Goal: Task Accomplishment & Management: Manage account settings

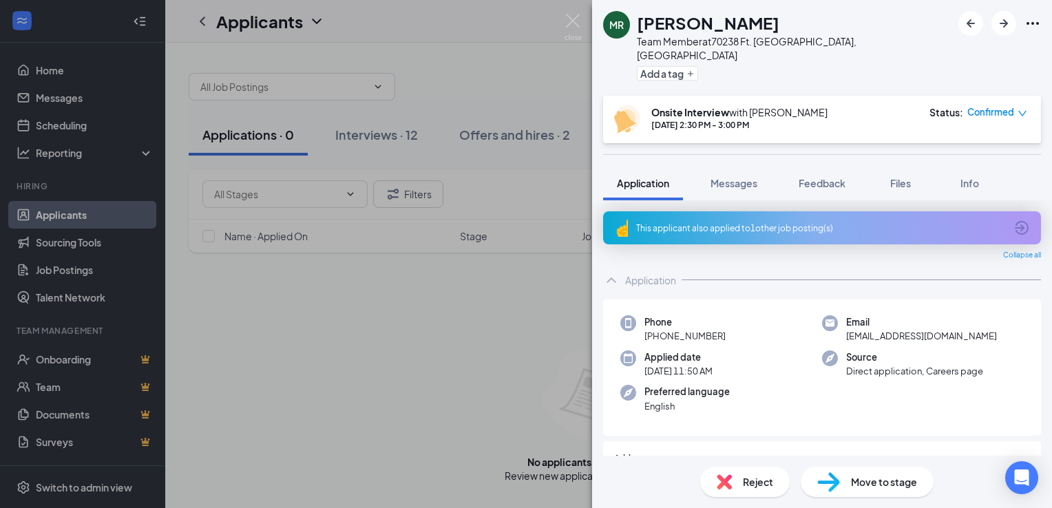
drag, startPoint x: 471, startPoint y: 324, endPoint x: 329, endPoint y: 218, distance: 178.1
click at [474, 326] on div "MR [PERSON_NAME] Team Member at 70238 Ft. [GEOGRAPHIC_DATA], [GEOGRAPHIC_DATA] …" at bounding box center [526, 254] width 1052 height 508
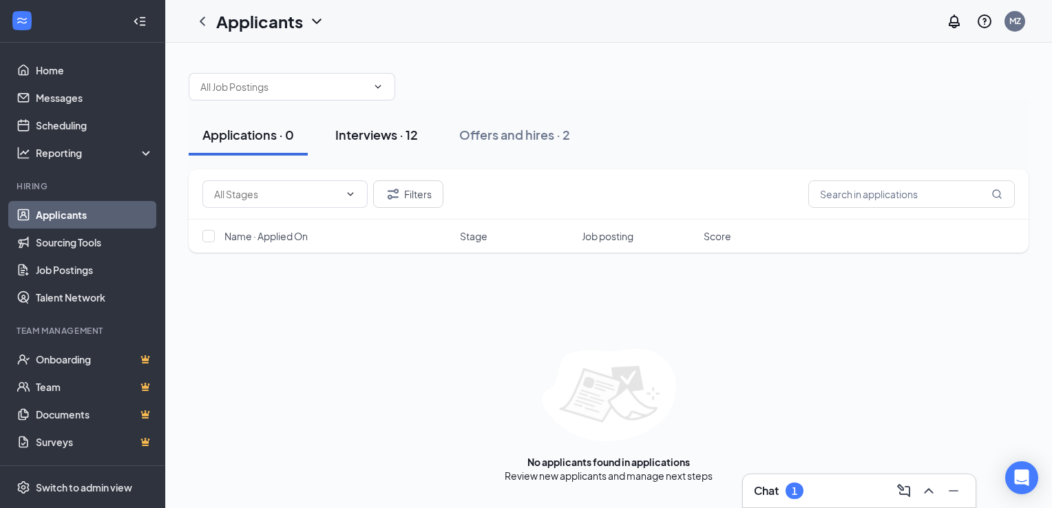
click at [369, 134] on div "Interviews · 12" at bounding box center [376, 134] width 83 height 17
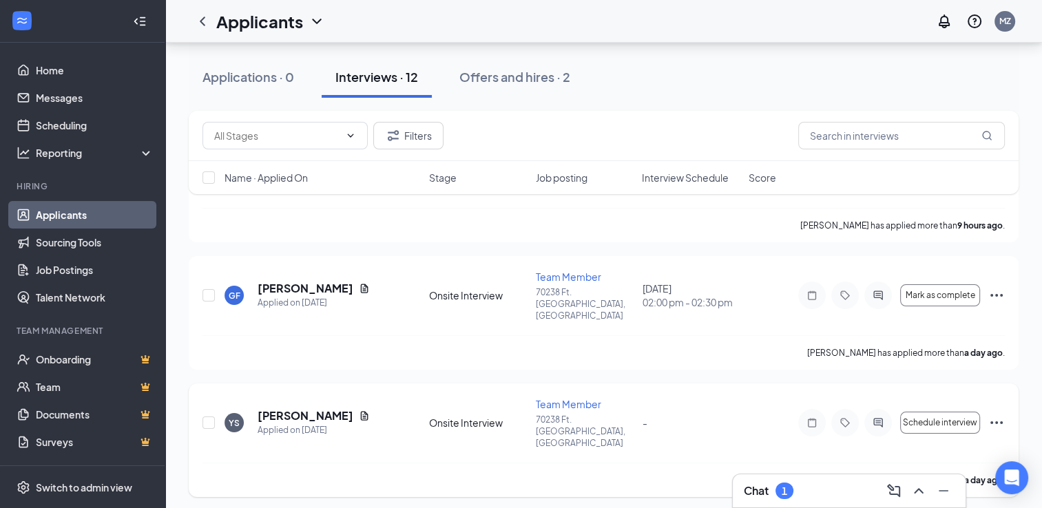
scroll to position [207, 0]
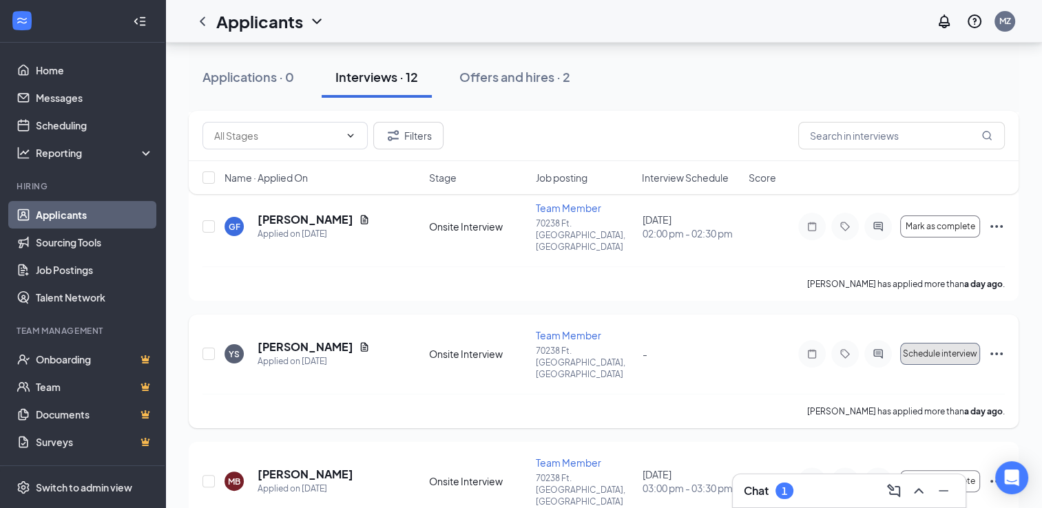
click at [953, 349] on span "Schedule interview" at bounding box center [940, 354] width 74 height 10
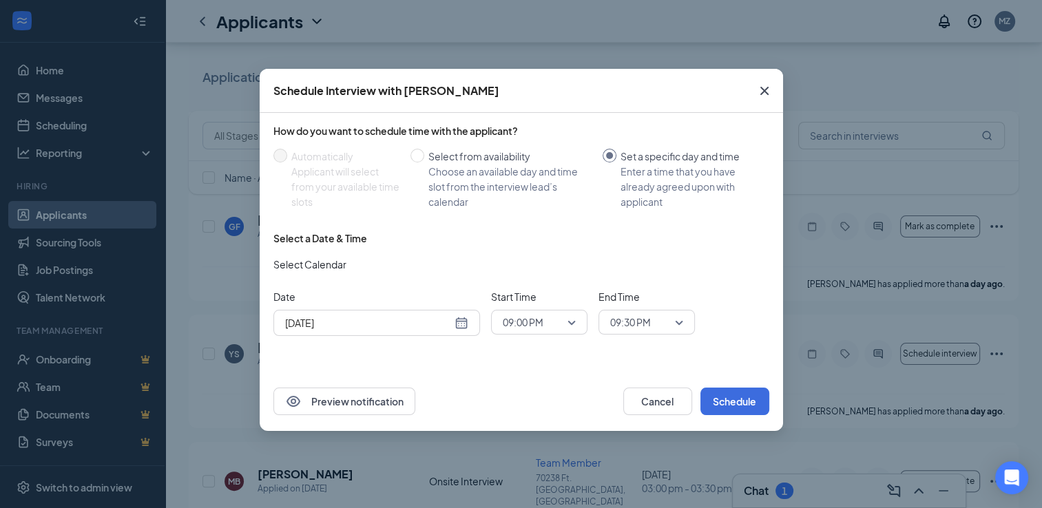
click at [468, 322] on div "[DATE]" at bounding box center [376, 323] width 207 height 26
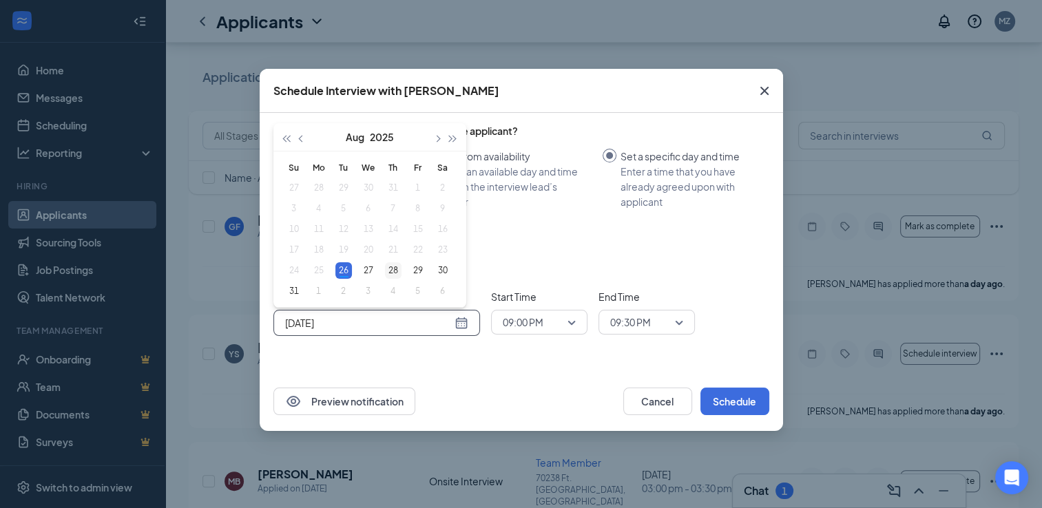
type input "[DATE]"
click at [397, 270] on div "28" at bounding box center [393, 270] width 17 height 17
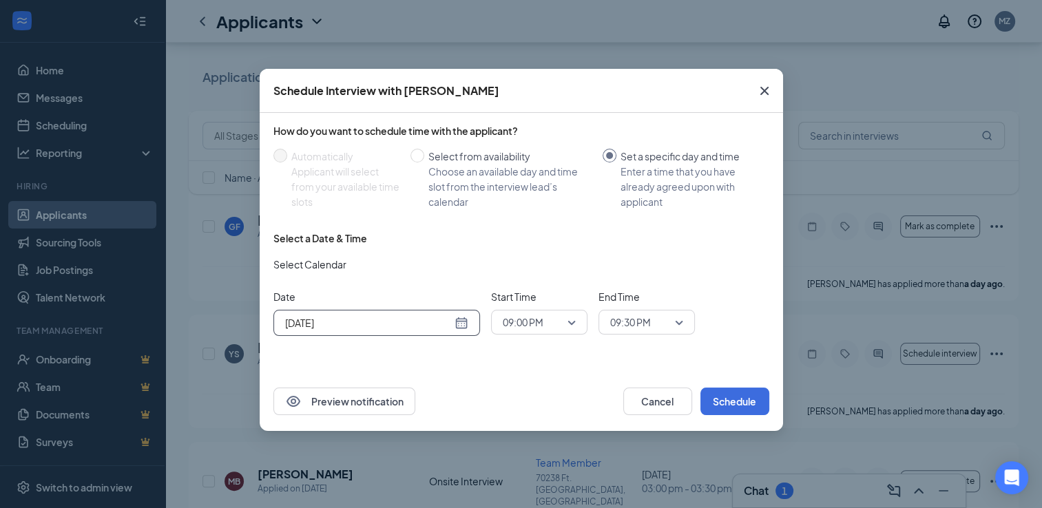
click at [571, 319] on span "09:00 PM" at bounding box center [539, 322] width 73 height 21
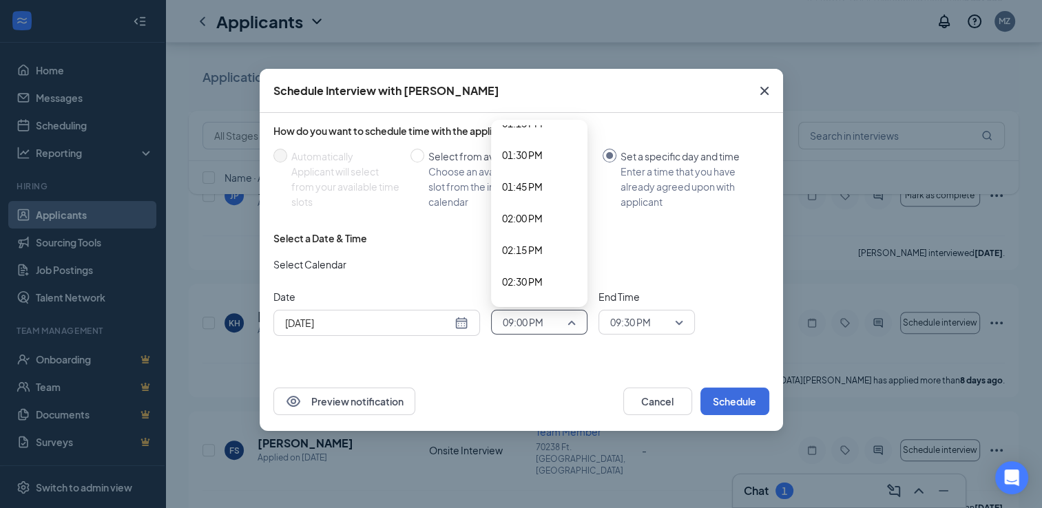
scroll to position [1695, 0]
click at [515, 219] on span "02:00 PM" at bounding box center [522, 220] width 41 height 15
click at [642, 321] on span "09:30 PM" at bounding box center [630, 322] width 41 height 21
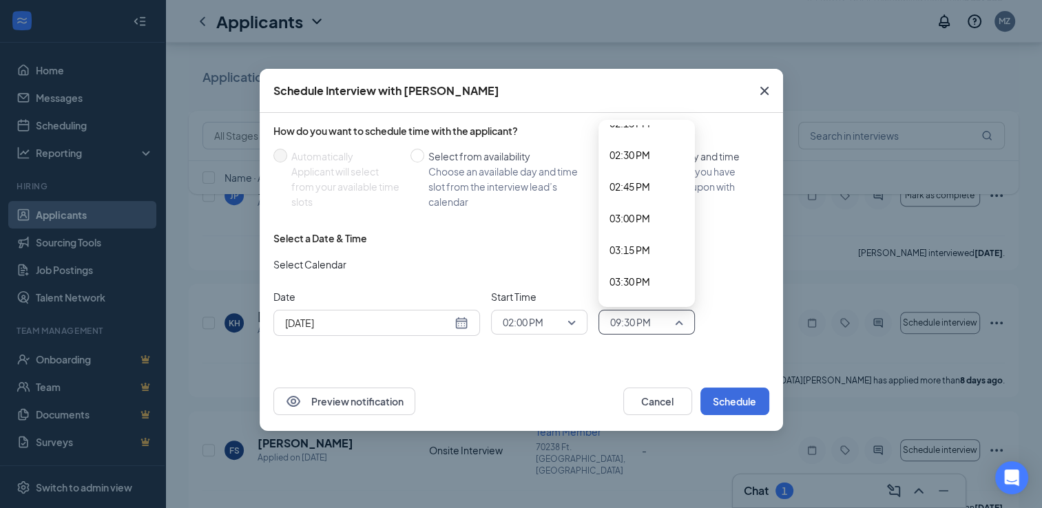
scroll to position [1686, 0]
click at [632, 255] on span "02:15 PM" at bounding box center [630, 260] width 41 height 15
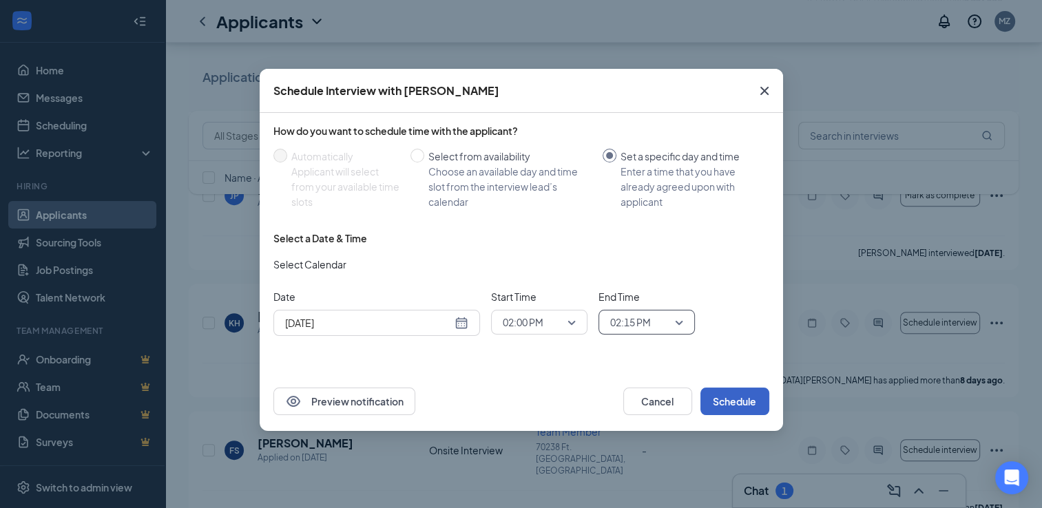
click at [738, 404] on button "Schedule" at bounding box center [734, 402] width 69 height 28
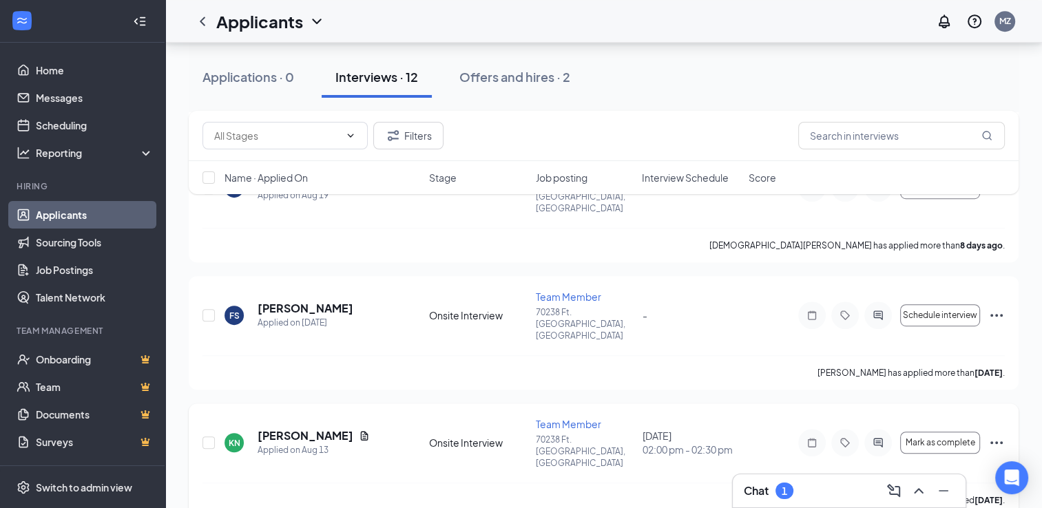
scroll to position [758, 0]
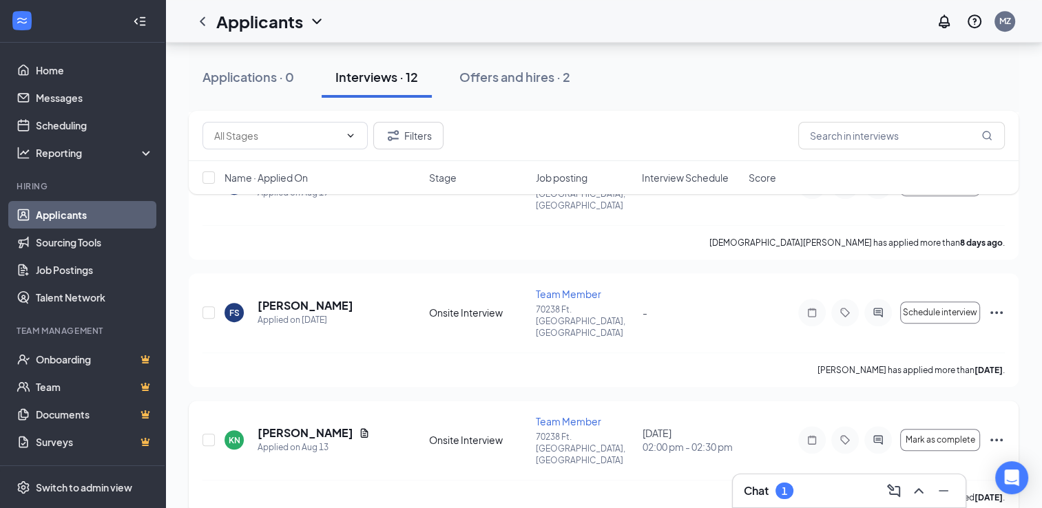
click at [996, 432] on icon "Ellipses" at bounding box center [996, 440] width 17 height 17
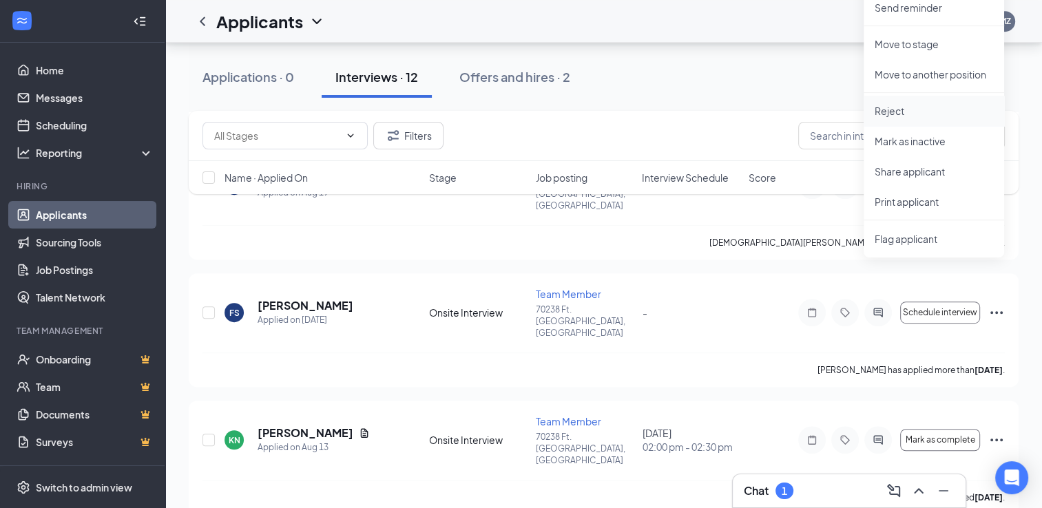
click at [919, 114] on p "Reject" at bounding box center [934, 111] width 118 height 14
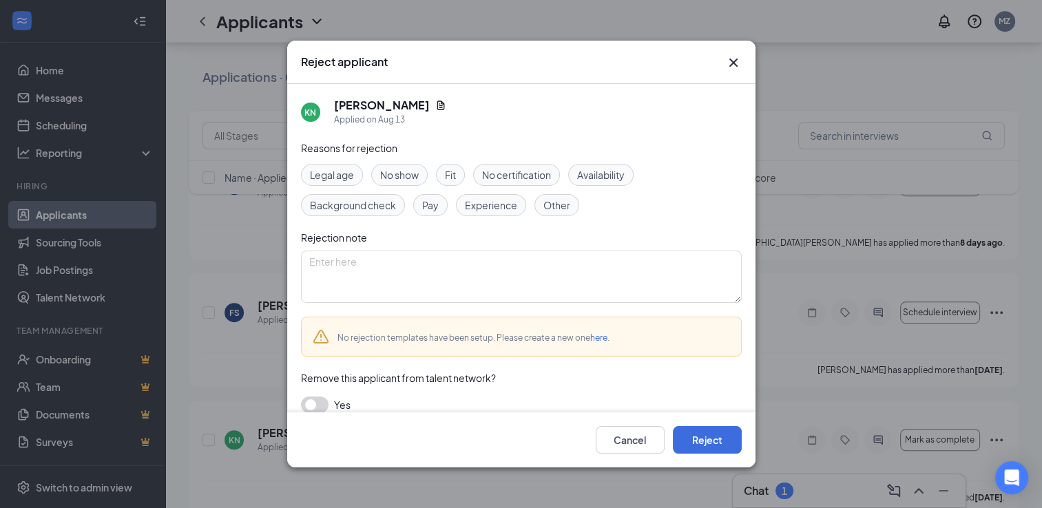
click at [394, 170] on span "No show" at bounding box center [399, 174] width 39 height 15
click at [393, 178] on span "No show" at bounding box center [399, 174] width 39 height 15
click at [402, 180] on span "No show" at bounding box center [399, 174] width 39 height 15
click at [708, 445] on button "Reject" at bounding box center [707, 440] width 69 height 28
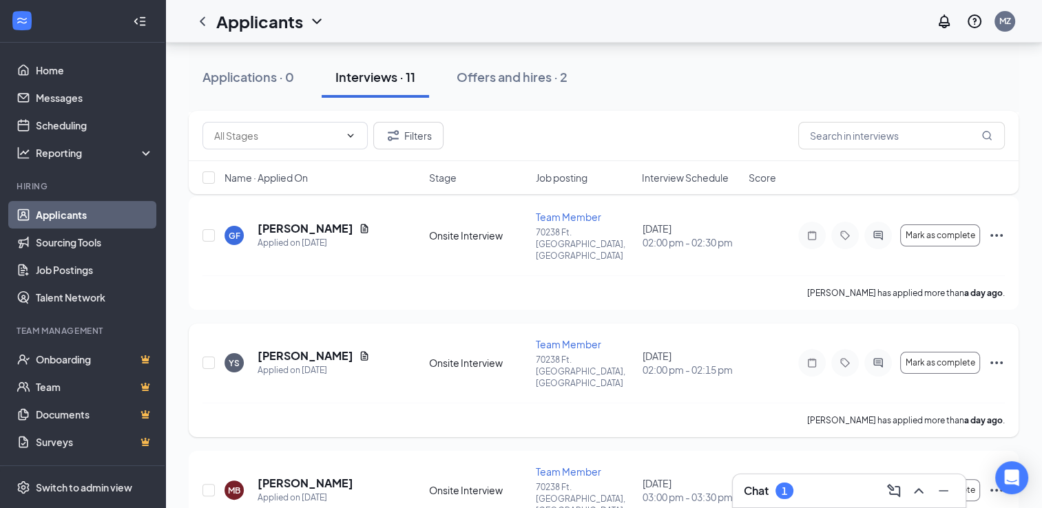
scroll to position [221, 0]
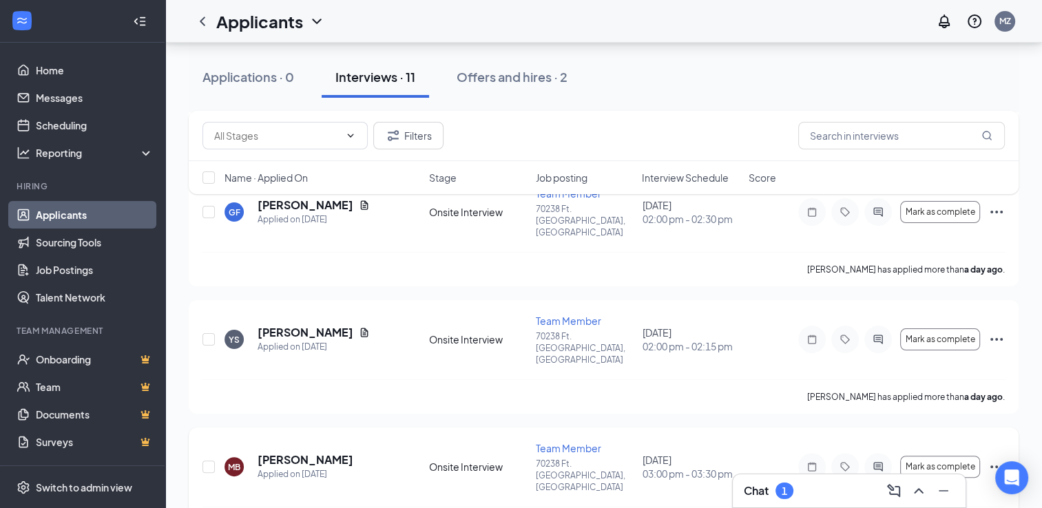
click at [994, 459] on icon "Ellipses" at bounding box center [996, 467] width 17 height 17
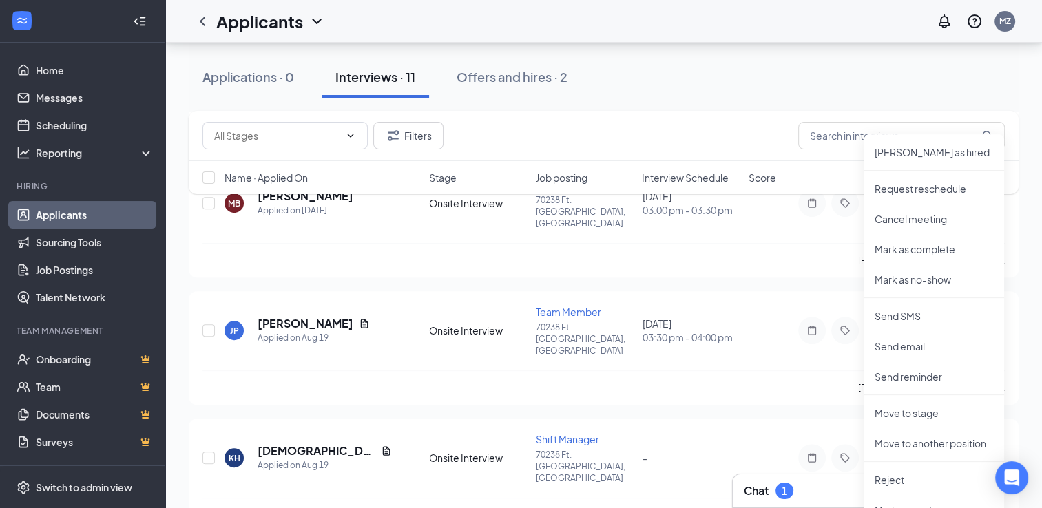
scroll to position [497, 0]
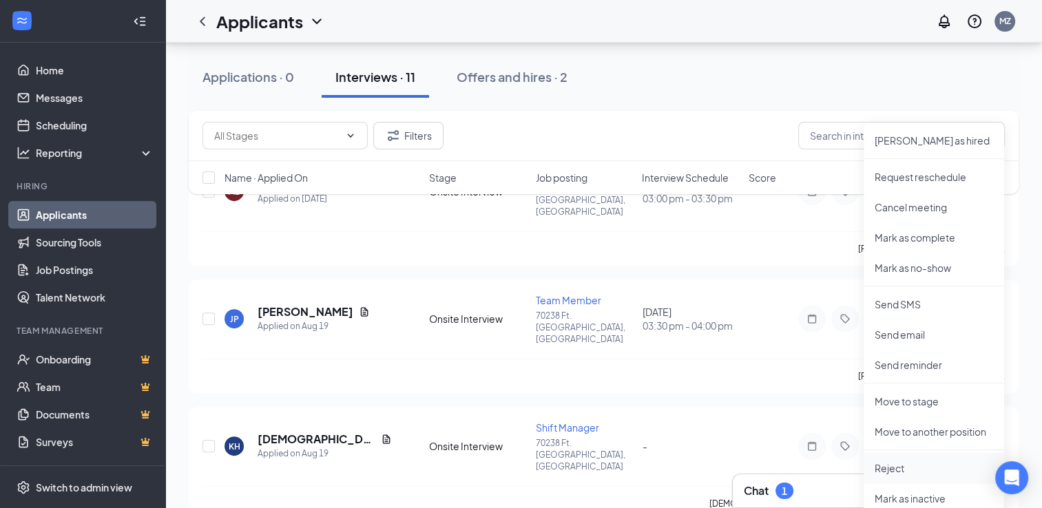
click at [910, 470] on p "Reject" at bounding box center [934, 468] width 118 height 14
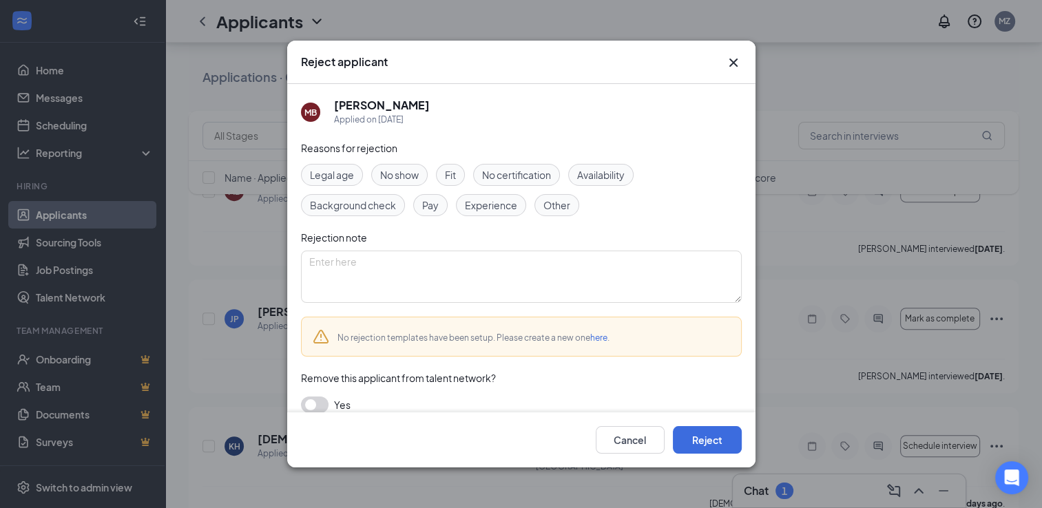
scroll to position [14, 0]
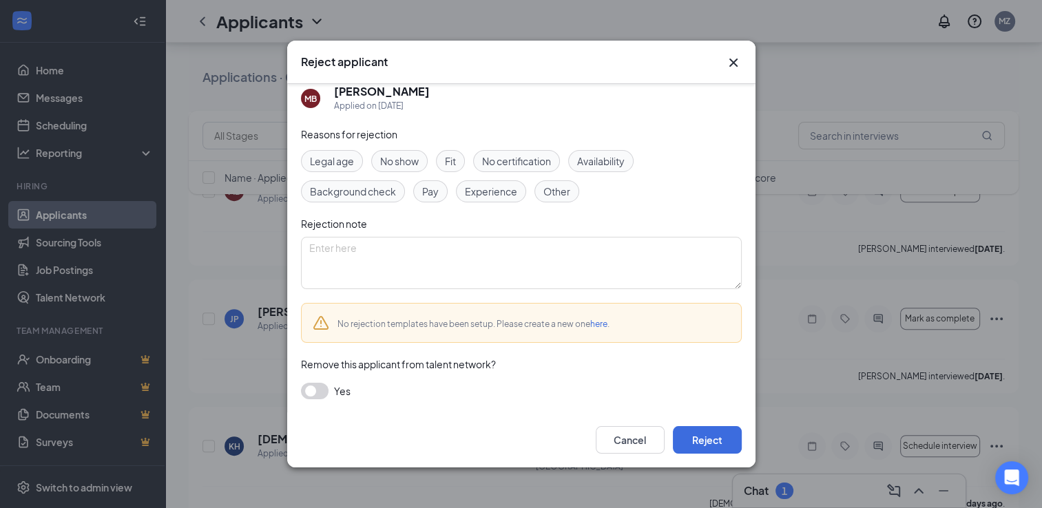
click at [413, 167] on span "No show" at bounding box center [399, 161] width 39 height 15
click at [732, 439] on button "Reject" at bounding box center [707, 440] width 69 height 28
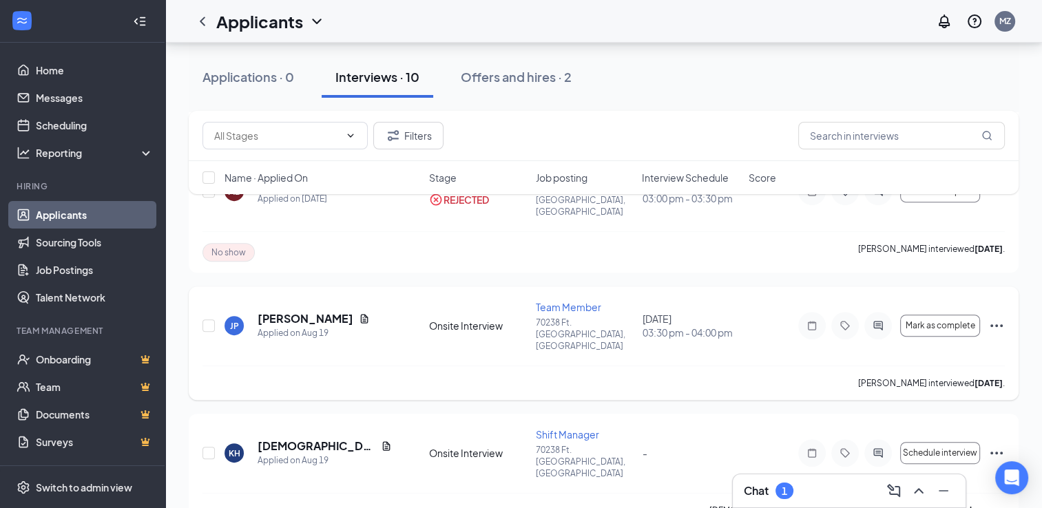
click at [991, 318] on icon "Ellipses" at bounding box center [996, 326] width 17 height 17
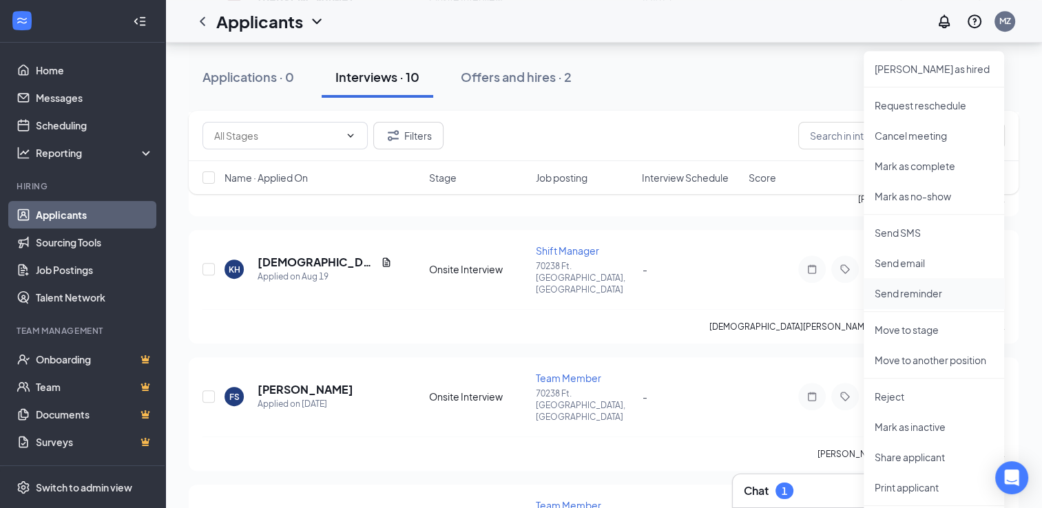
scroll to position [703, 0]
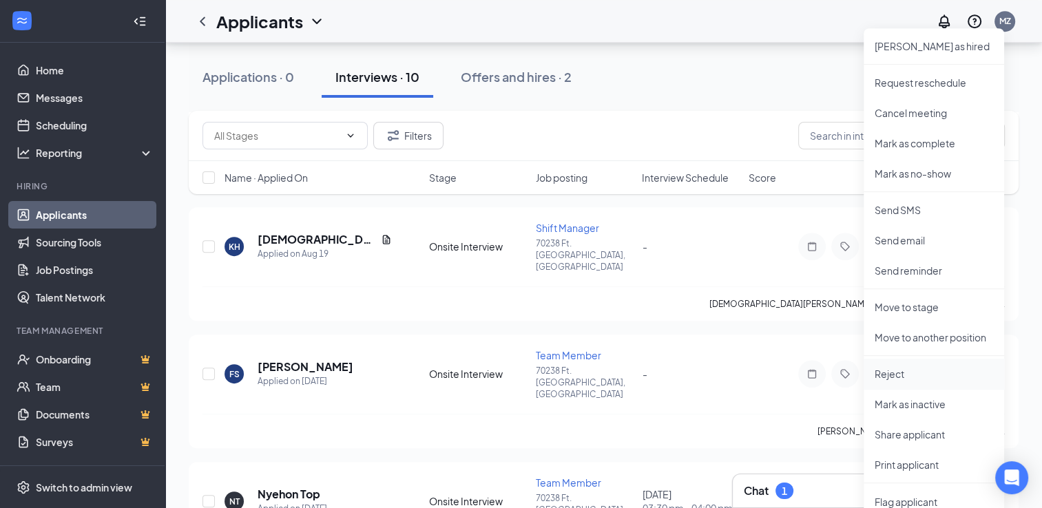
click at [889, 363] on li "Reject" at bounding box center [934, 374] width 141 height 30
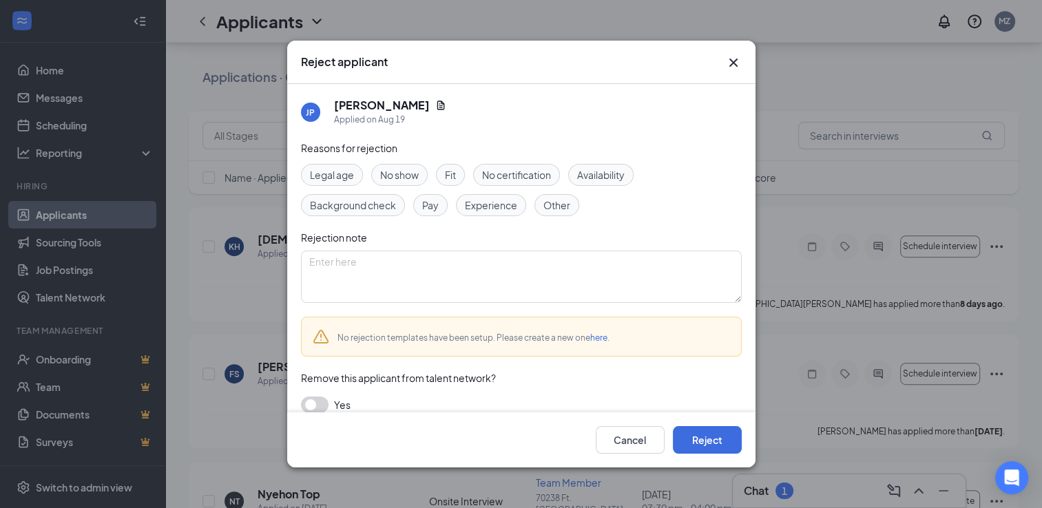
click at [403, 180] on span "No show" at bounding box center [399, 174] width 39 height 15
click at [712, 434] on button "Reject" at bounding box center [707, 440] width 69 height 28
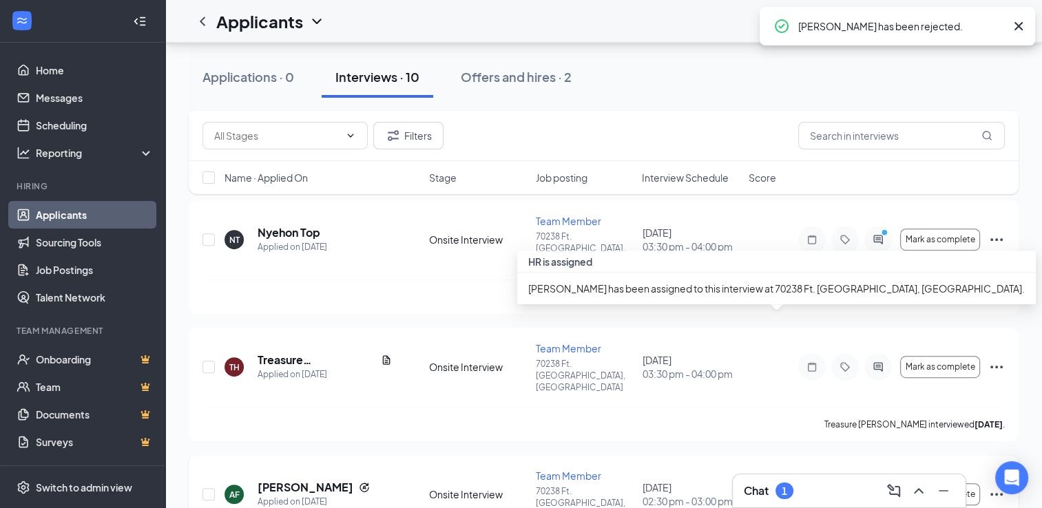
scroll to position [695, 0]
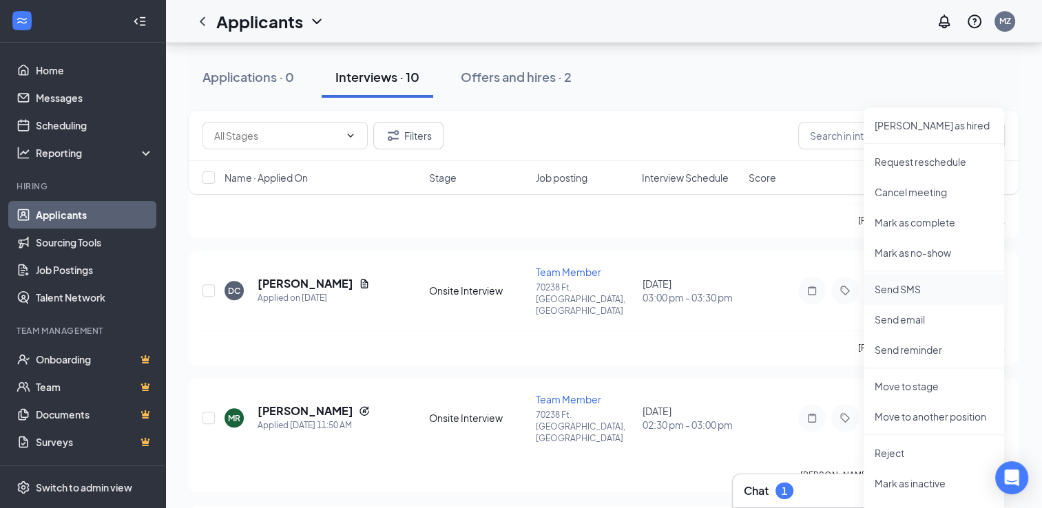
scroll to position [1039, 0]
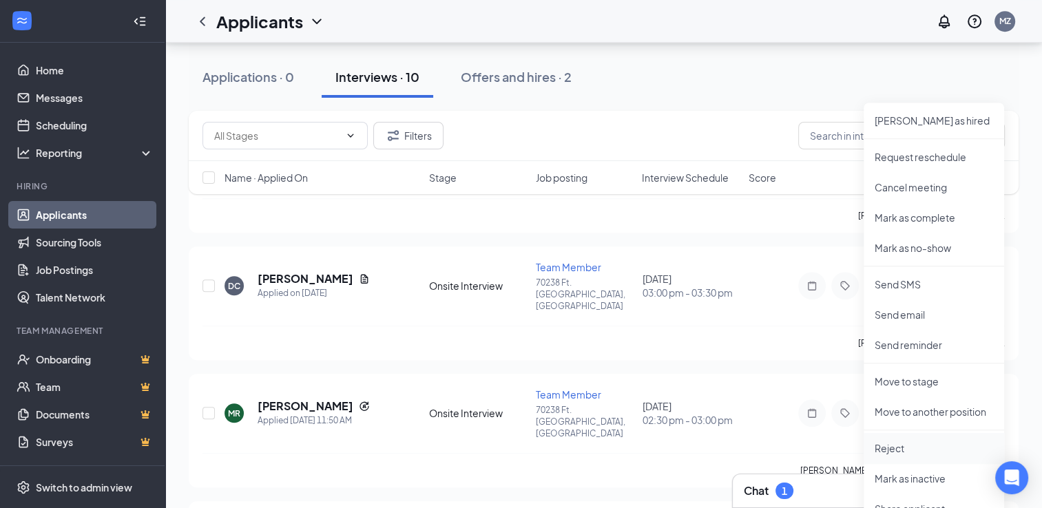
click at [906, 453] on p "Reject" at bounding box center [934, 448] width 118 height 14
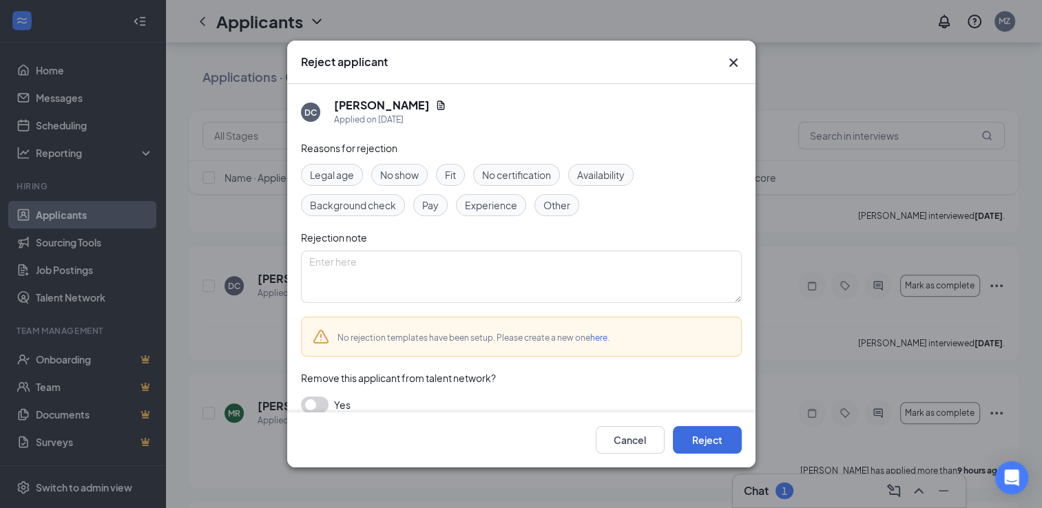
click at [408, 174] on span "No show" at bounding box center [399, 174] width 39 height 15
click at [724, 444] on button "Reject" at bounding box center [707, 440] width 69 height 28
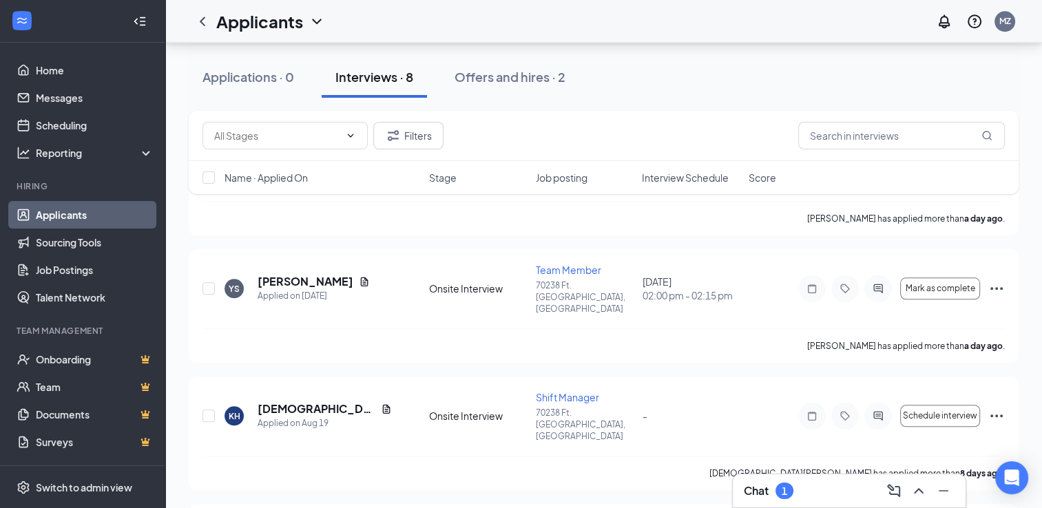
scroll to position [1315, 0]
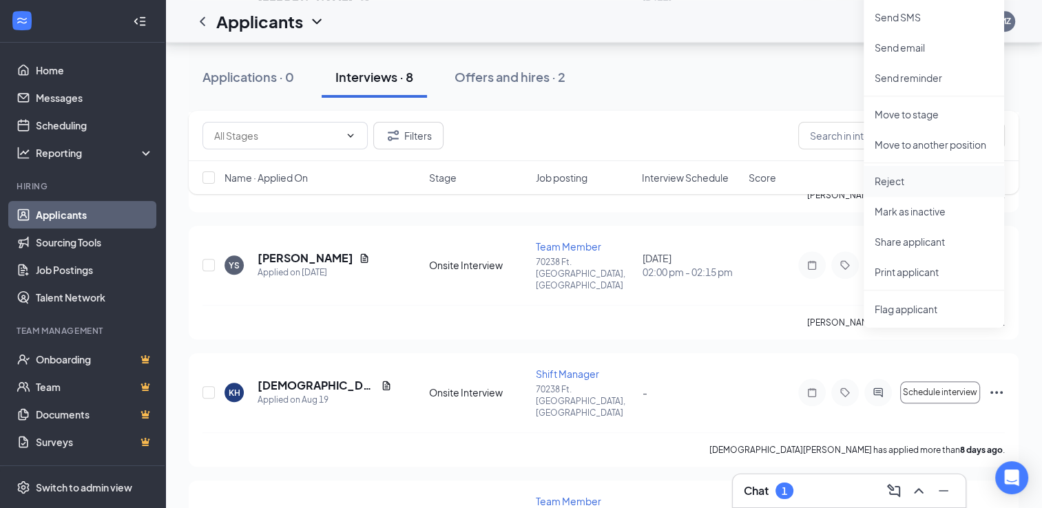
click at [939, 183] on p "Reject" at bounding box center [934, 181] width 118 height 14
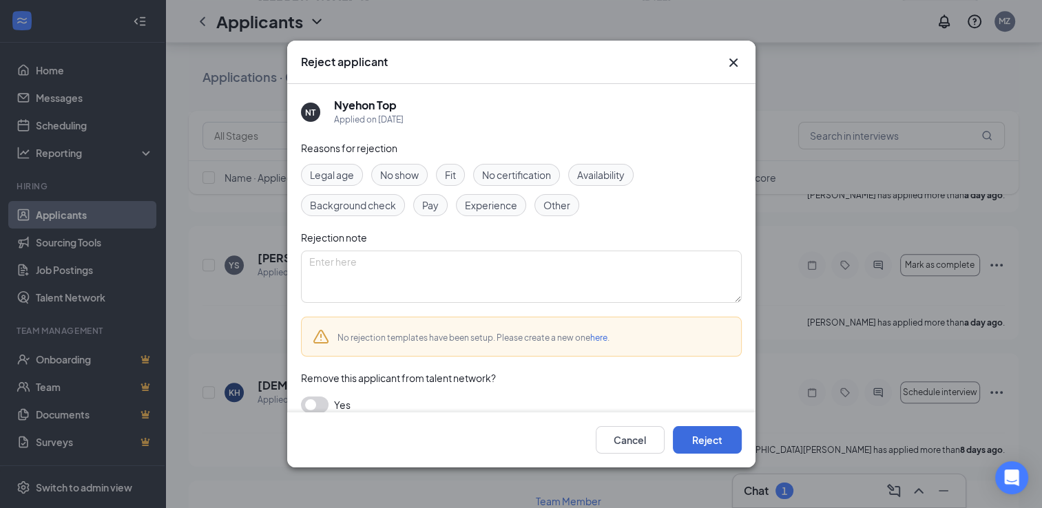
click at [404, 176] on span "No show" at bounding box center [399, 174] width 39 height 15
click at [712, 446] on button "Reject" at bounding box center [707, 440] width 69 height 28
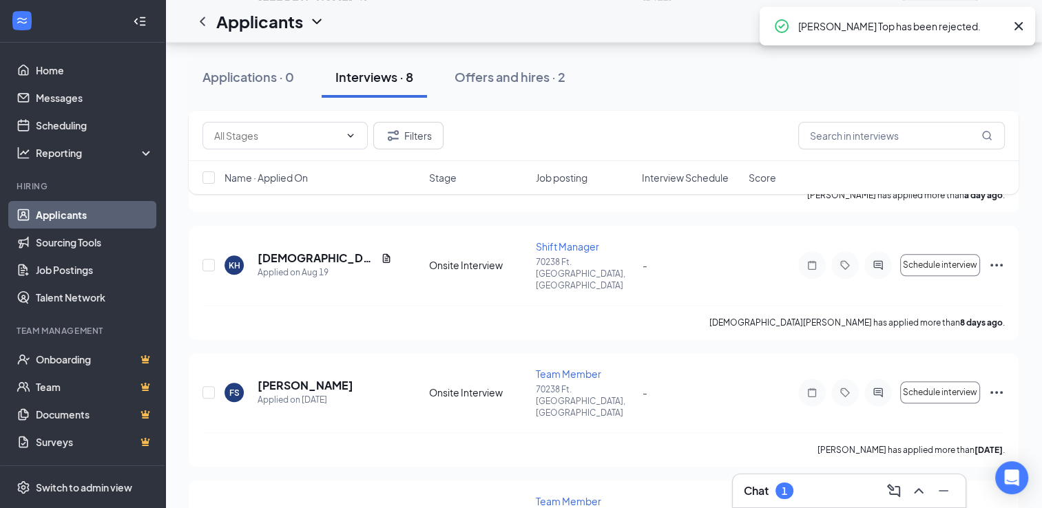
scroll to position [1224, 0]
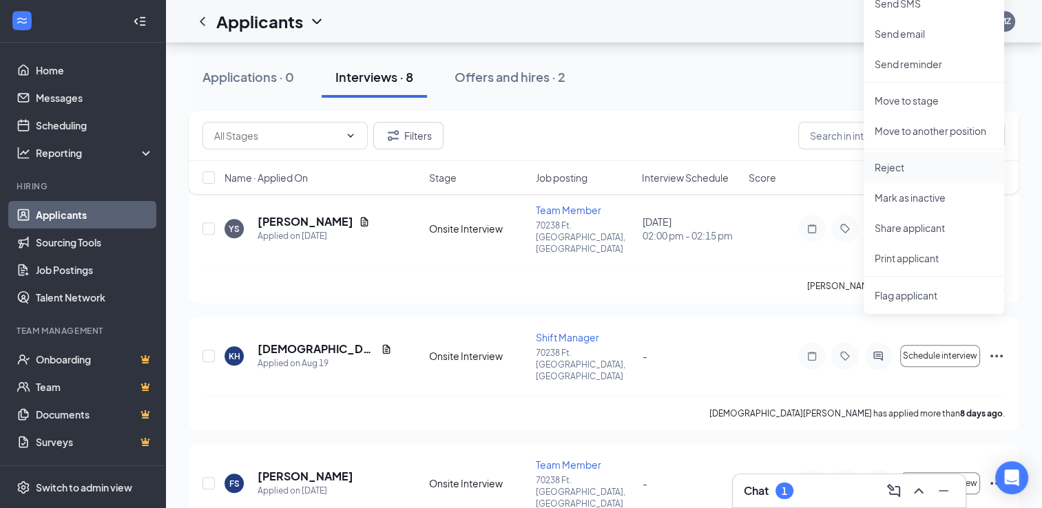
click at [920, 169] on p "Reject" at bounding box center [934, 167] width 118 height 14
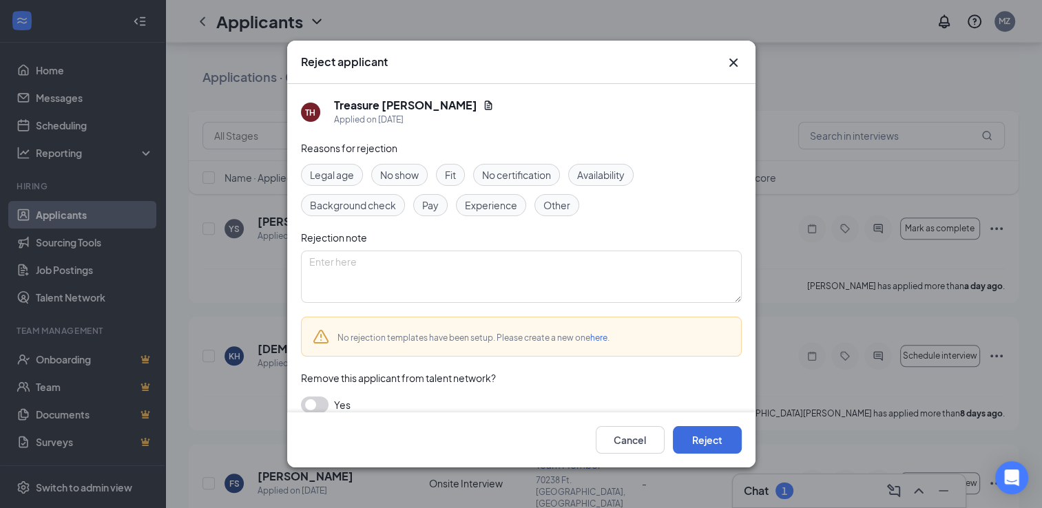
click at [411, 181] on span "No show" at bounding box center [399, 174] width 39 height 15
click at [722, 441] on button "Reject" at bounding box center [707, 440] width 69 height 28
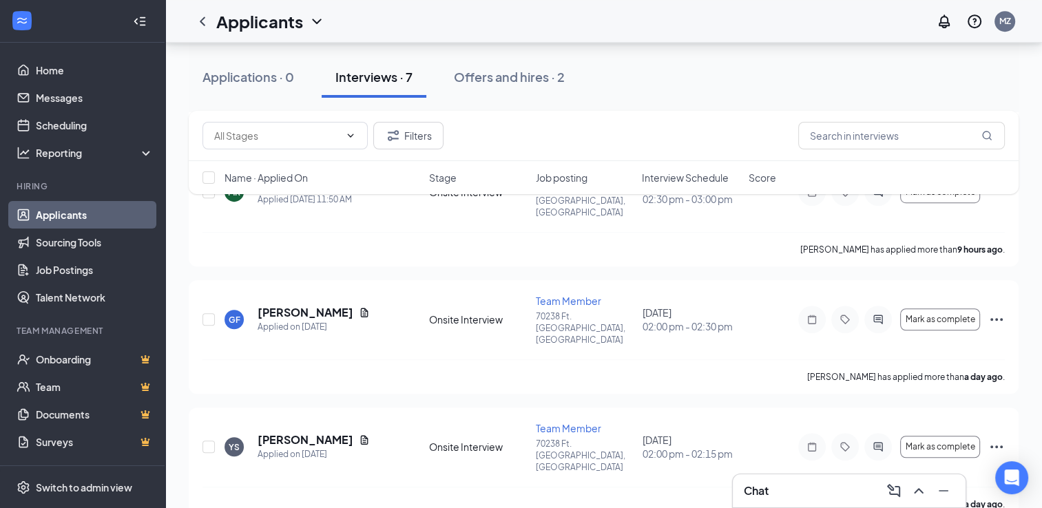
scroll to position [1015, 0]
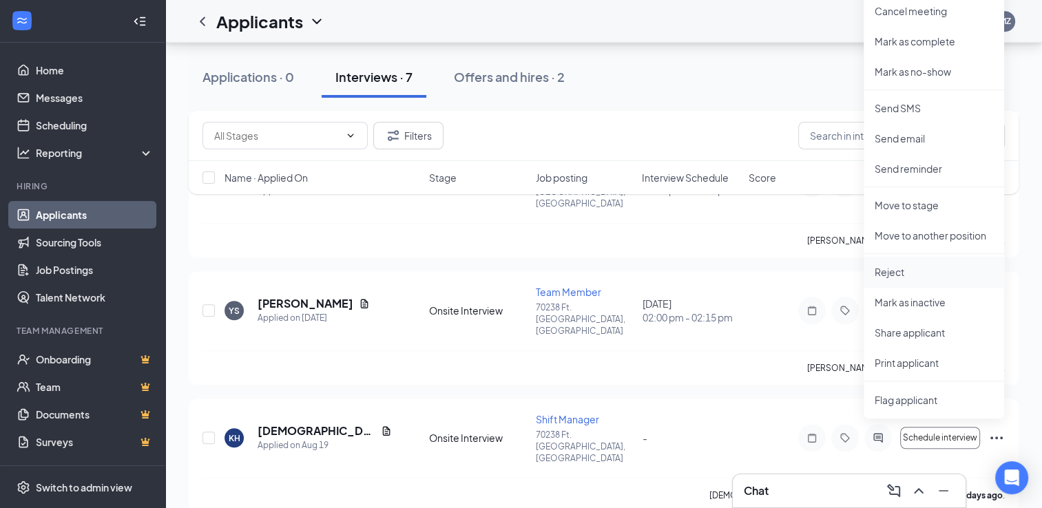
click at [946, 277] on p "Reject" at bounding box center [934, 272] width 118 height 14
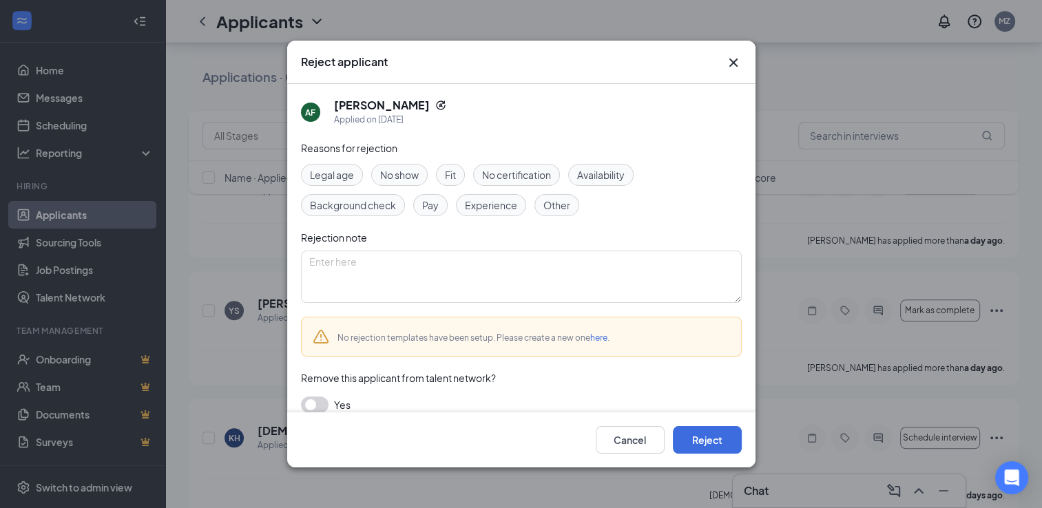
click at [395, 176] on span "No show" at bounding box center [399, 174] width 39 height 15
click at [700, 439] on button "Reject" at bounding box center [707, 440] width 69 height 28
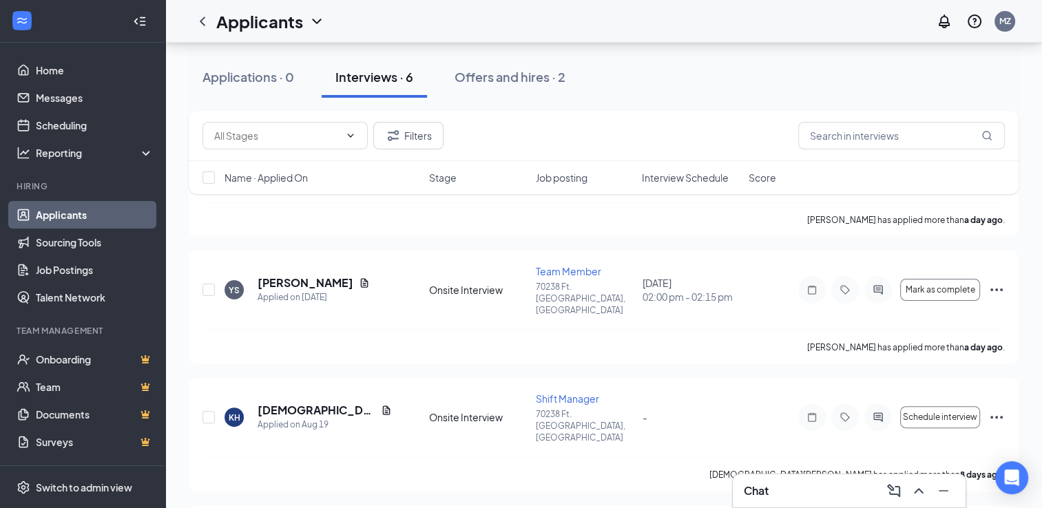
scroll to position [276, 0]
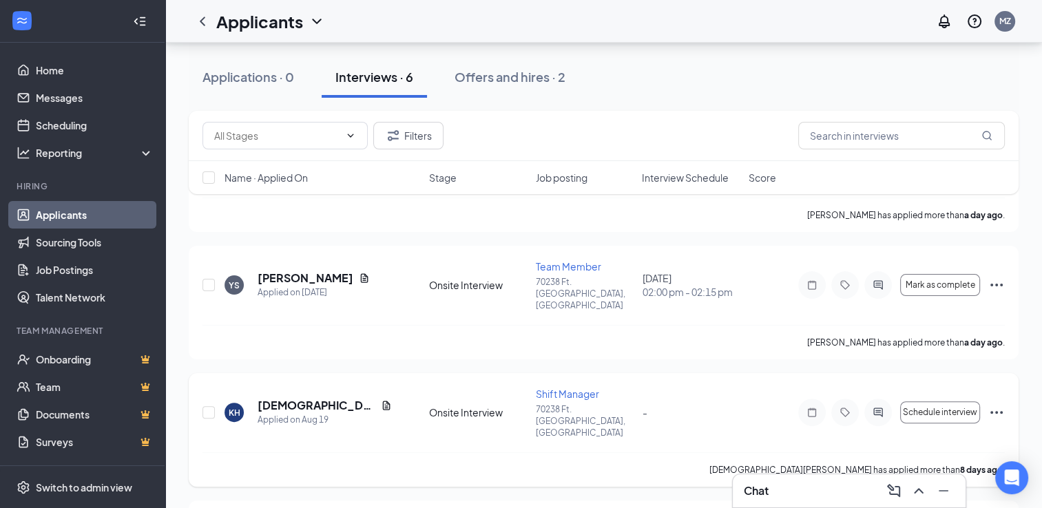
click at [989, 404] on icon "Ellipses" at bounding box center [996, 412] width 17 height 17
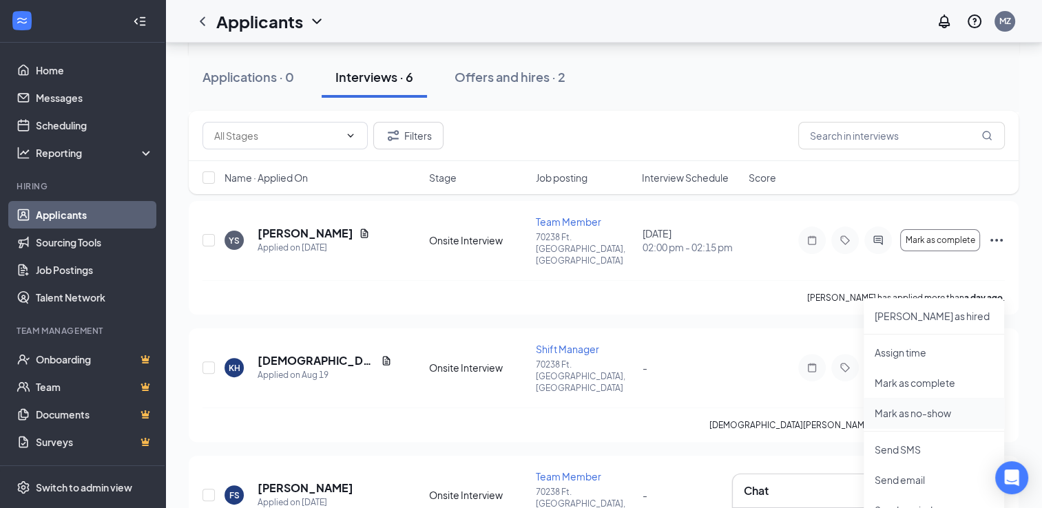
scroll to position [344, 0]
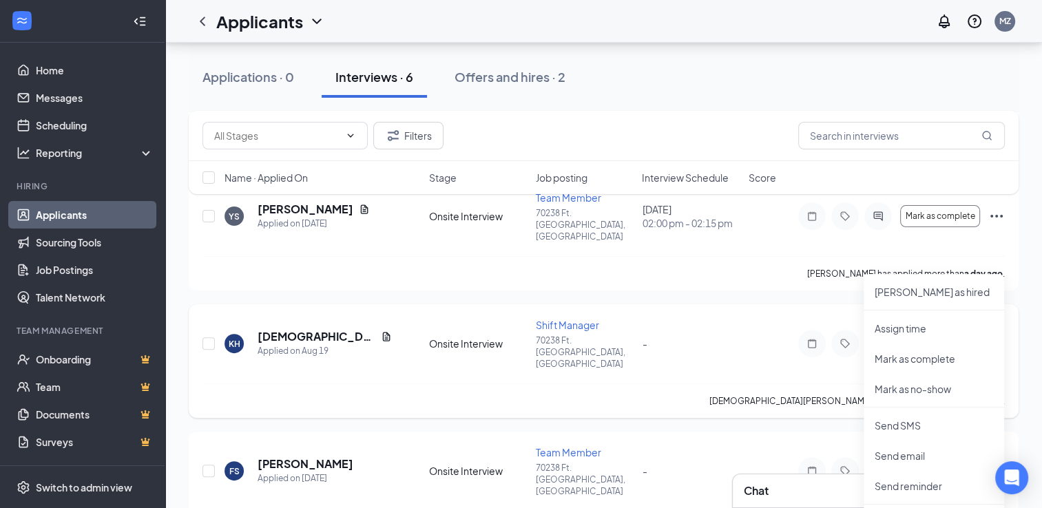
click at [751, 318] on div "KH [PERSON_NAME] Applied on [DATE] Onsite Interview Shift Manager 70238 Ft. Wor…" at bounding box center [603, 350] width 802 height 65
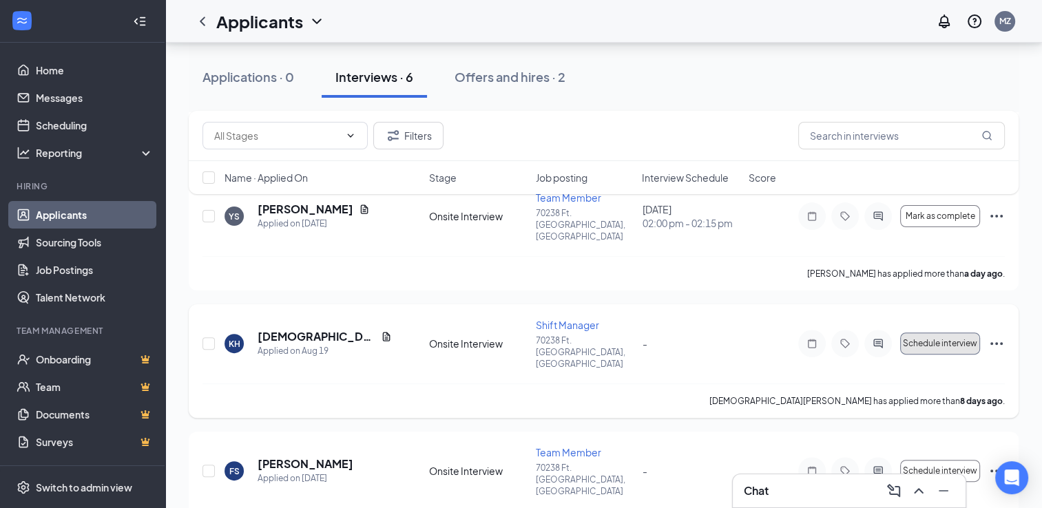
click at [948, 339] on span "Schedule interview" at bounding box center [940, 344] width 74 height 10
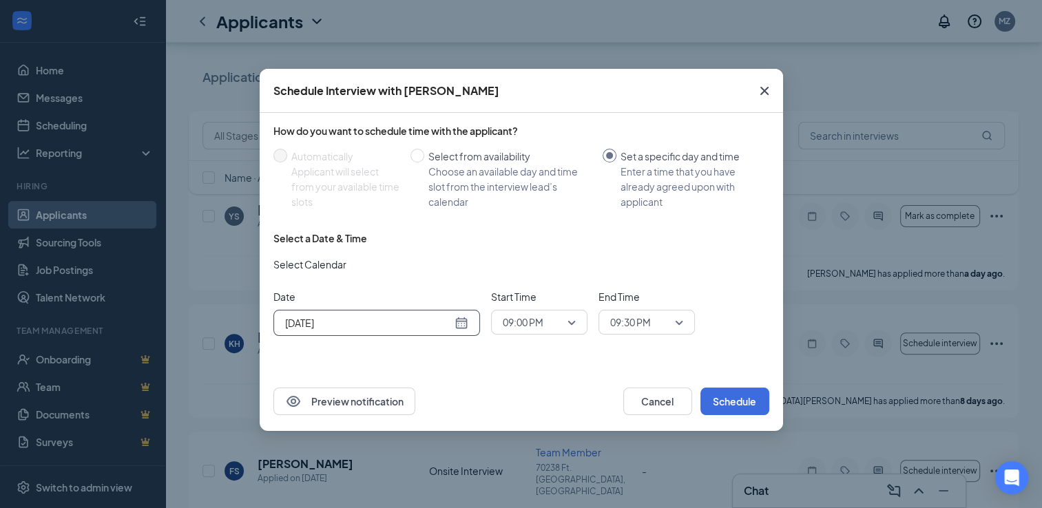
click at [406, 324] on input "[DATE]" at bounding box center [368, 322] width 167 height 15
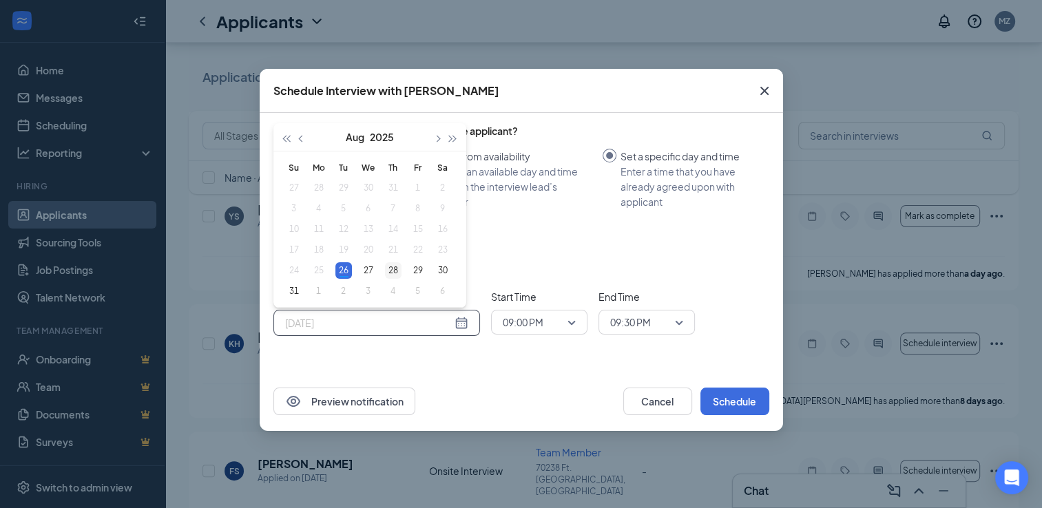
click at [397, 271] on div "28" at bounding box center [393, 270] width 17 height 17
type input "[DATE]"
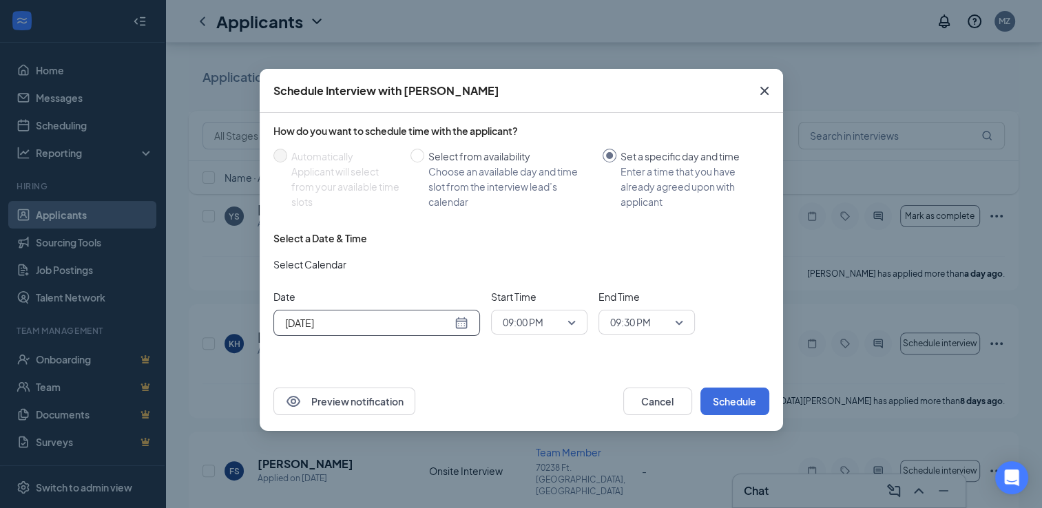
click at [522, 326] on span "09:00 PM" at bounding box center [523, 322] width 41 height 21
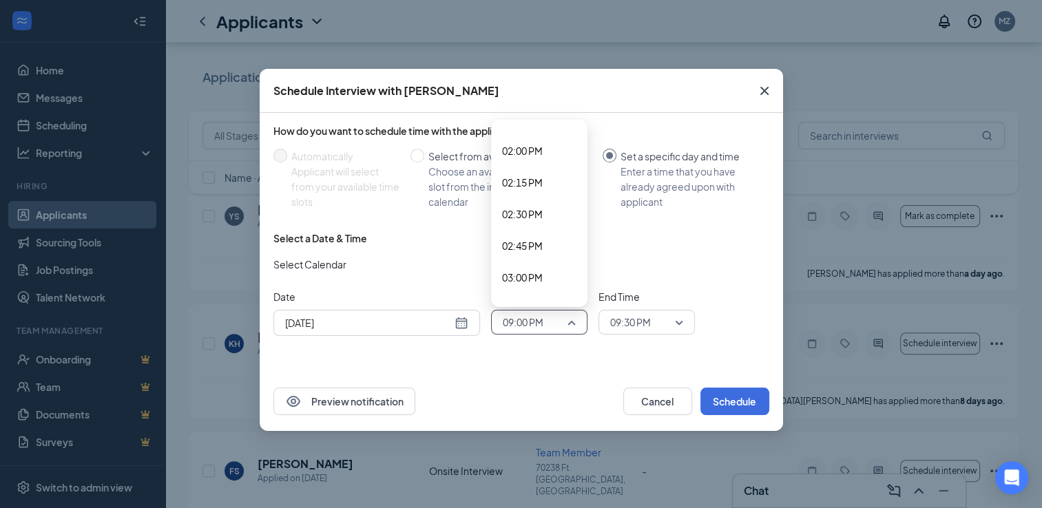
scroll to position [1760, 0]
click at [518, 189] on span "02:15 PM" at bounding box center [522, 186] width 41 height 15
click at [650, 329] on span "09:30 PM" at bounding box center [630, 322] width 41 height 21
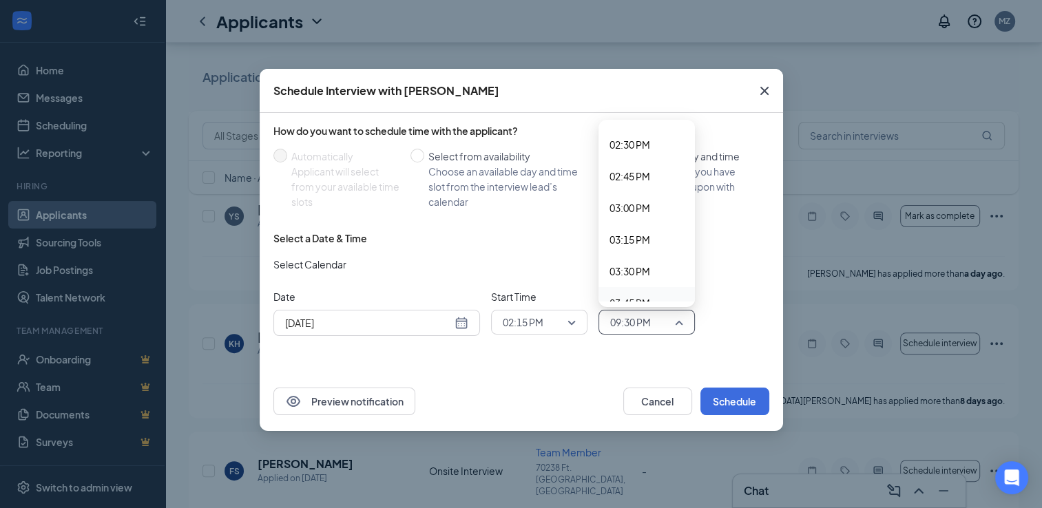
scroll to position [1755, 0]
click at [621, 229] on span "02:30 PM" at bounding box center [630, 223] width 41 height 15
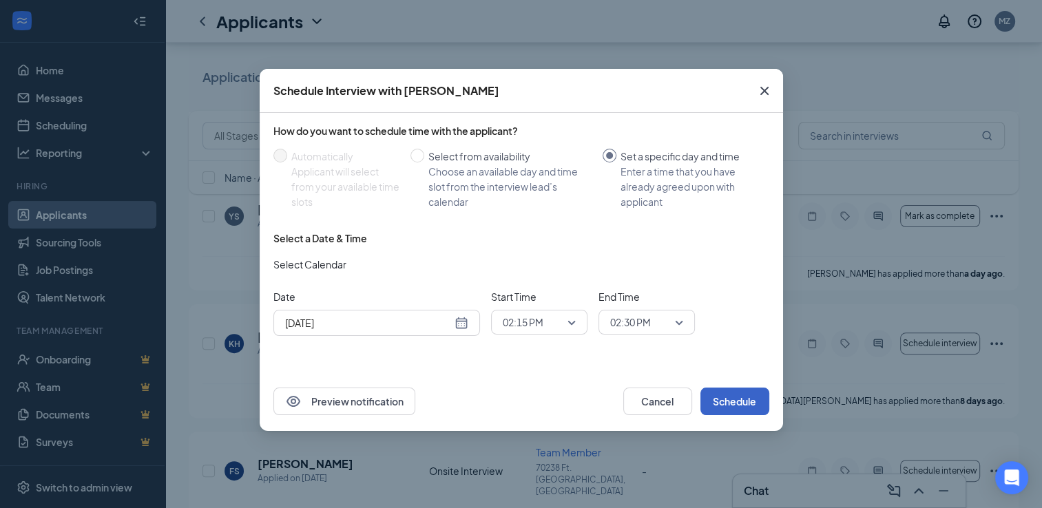
click at [759, 399] on button "Schedule" at bounding box center [734, 402] width 69 height 28
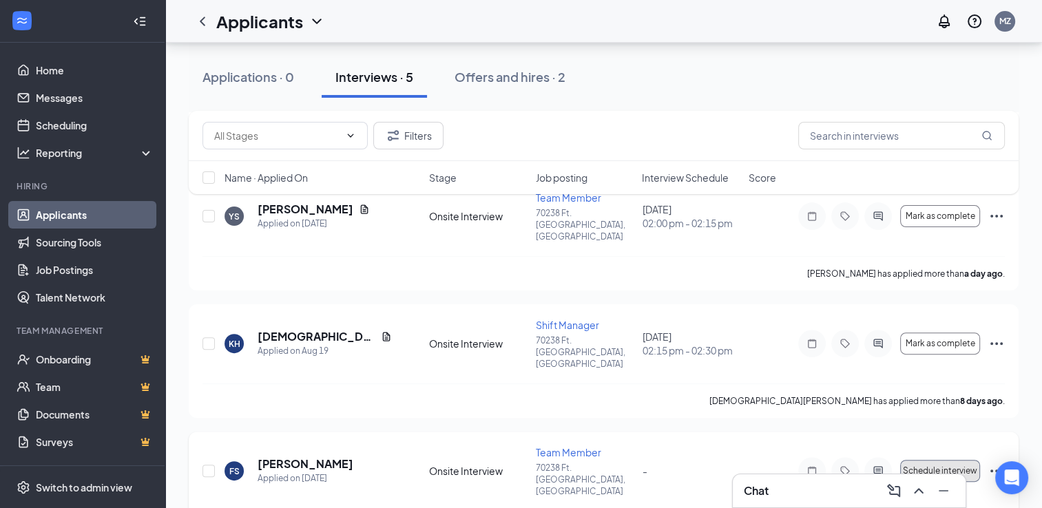
click at [933, 460] on button "Schedule interview" at bounding box center [940, 471] width 80 height 22
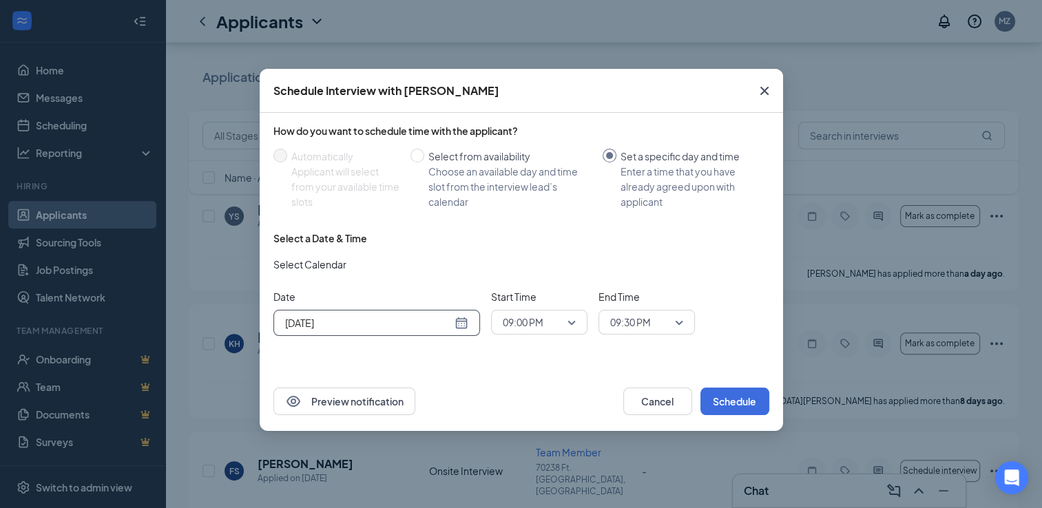
click at [435, 326] on input "[DATE]" at bounding box center [368, 322] width 167 height 15
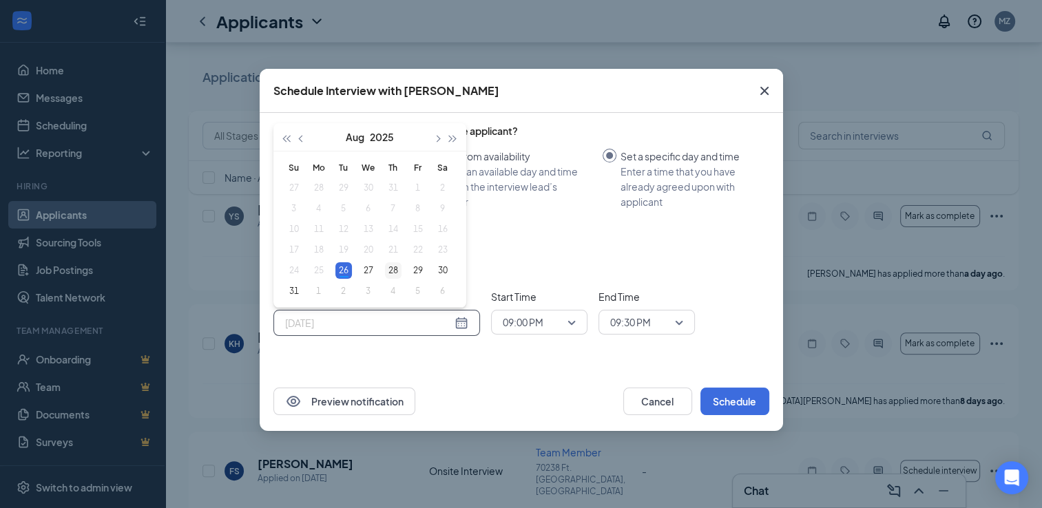
type input "[DATE]"
click at [391, 273] on div "28" at bounding box center [393, 270] width 17 height 17
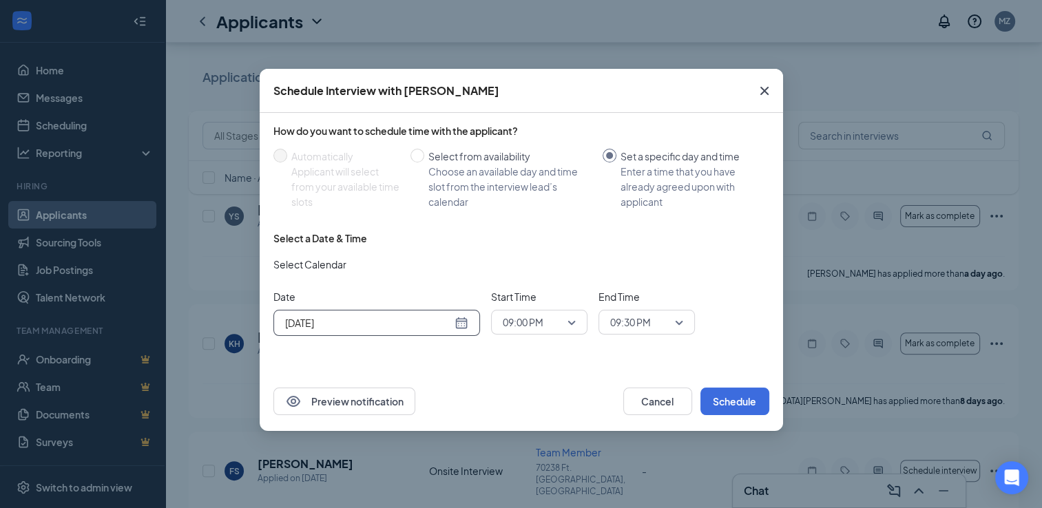
click at [557, 326] on span "09:00 PM" at bounding box center [533, 322] width 61 height 21
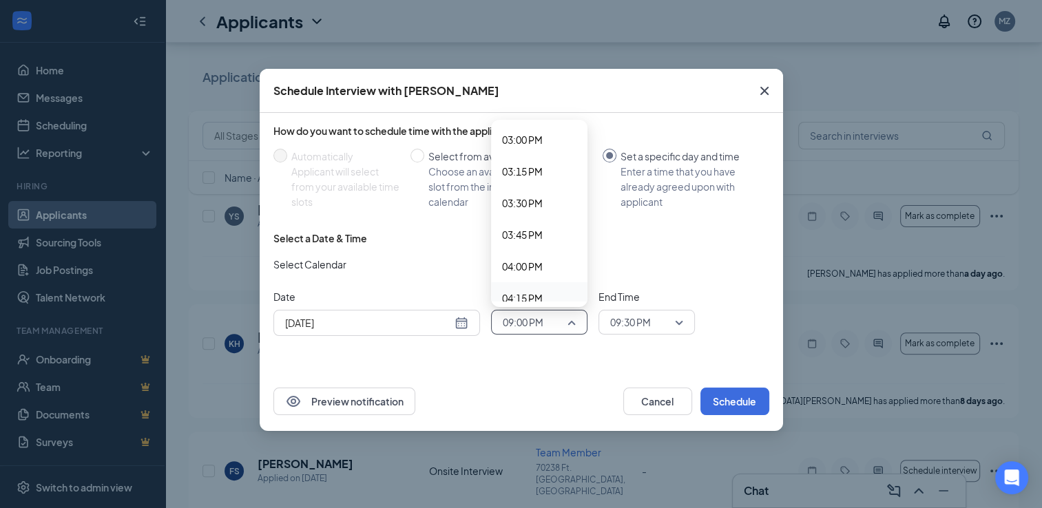
scroll to position [1833, 0]
click at [516, 150] on span "02:30 PM" at bounding box center [522, 145] width 41 height 15
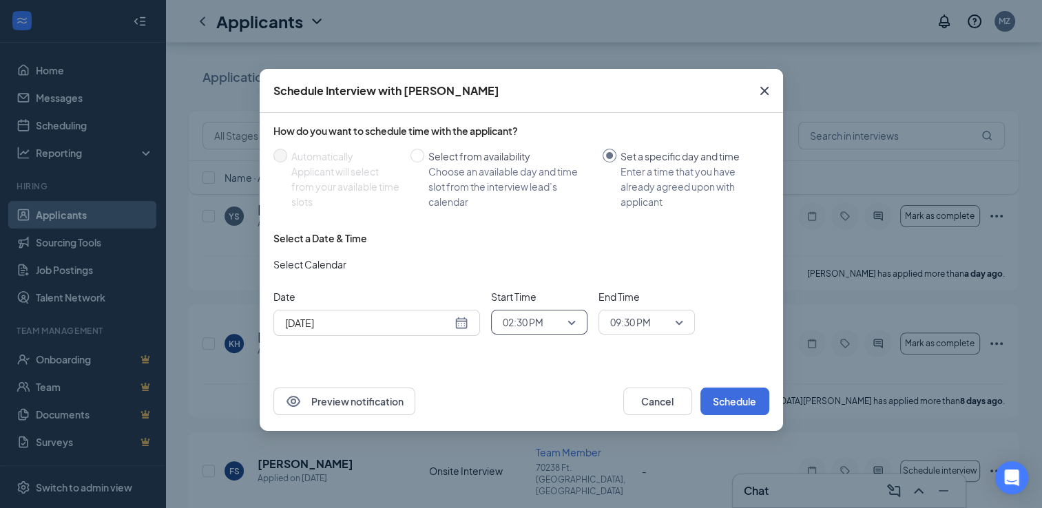
click at [645, 322] on span "09:30 PM" at bounding box center [630, 322] width 41 height 21
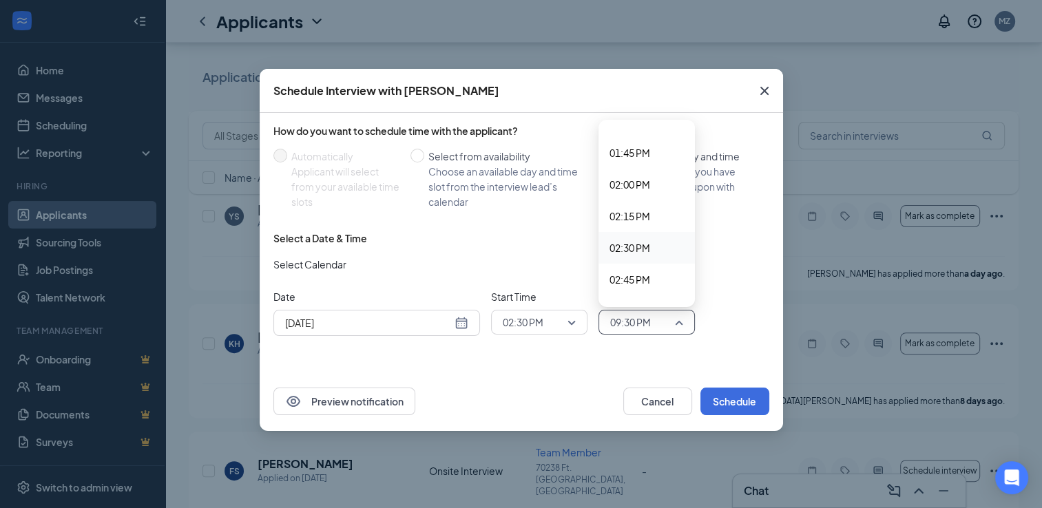
scroll to position [1755, 0]
click at [635, 260] on span "02:45 PM" at bounding box center [630, 255] width 41 height 15
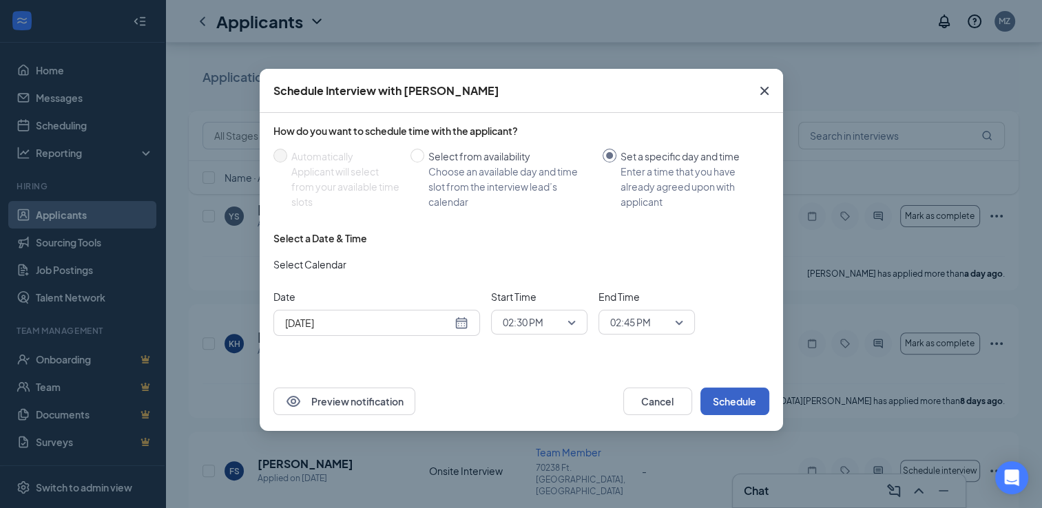
click at [744, 396] on button "Schedule" at bounding box center [734, 402] width 69 height 28
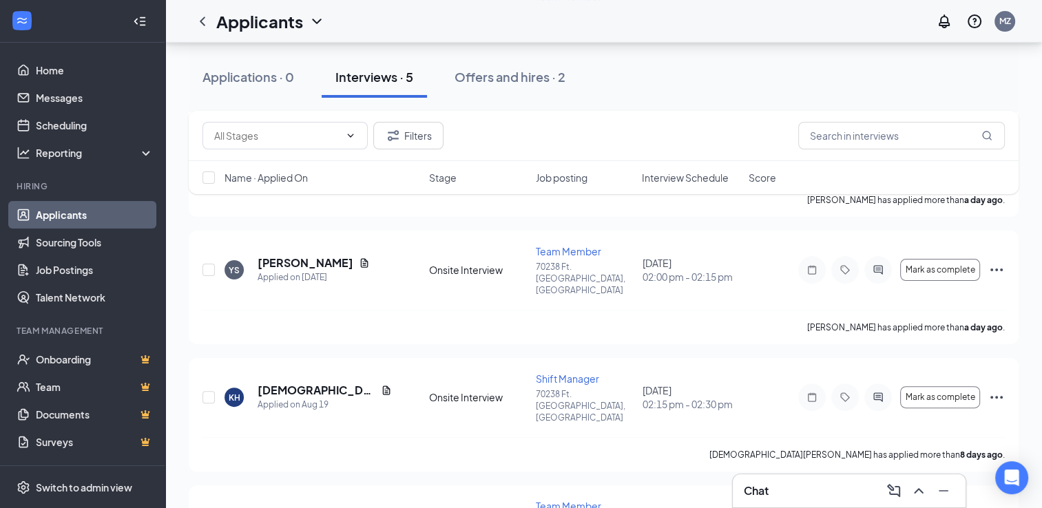
scroll to position [324, 0]
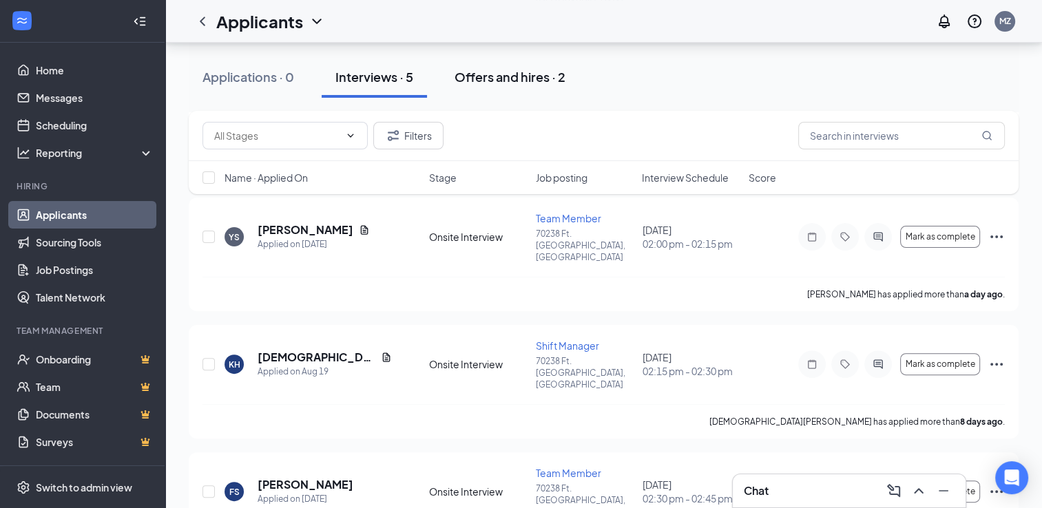
click at [526, 75] on div "Offers and hires · 2" at bounding box center [510, 76] width 111 height 17
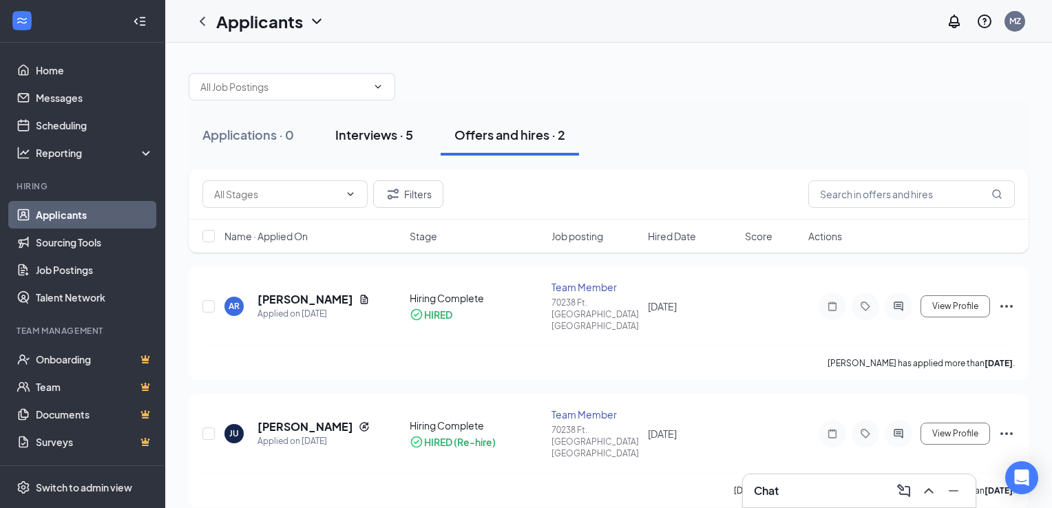
click at [366, 141] on div "Interviews · 5" at bounding box center [374, 134] width 78 height 17
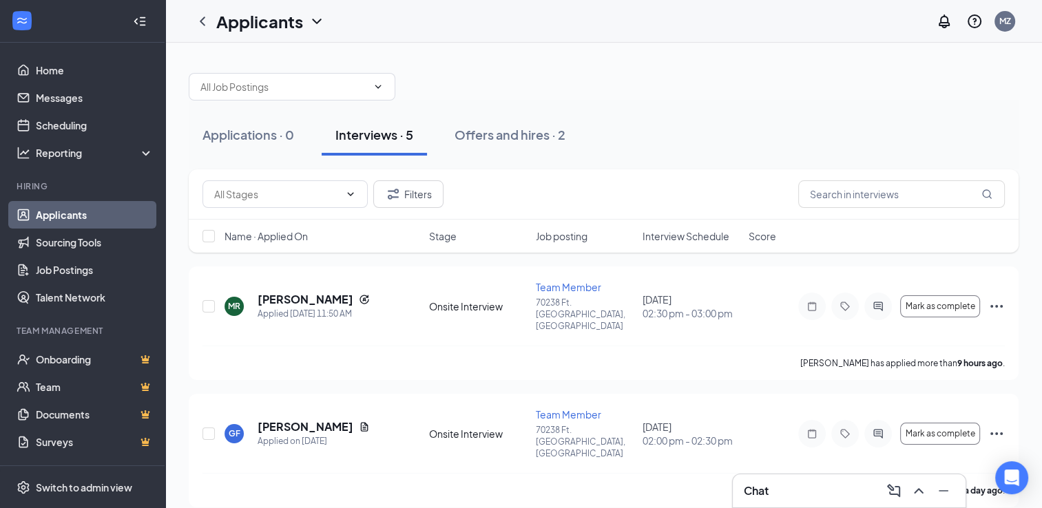
click at [669, 124] on div "Applications · 0 Interviews · 5 Offers and hires · 2" at bounding box center [604, 134] width 830 height 41
